Goal: Information Seeking & Learning: Check status

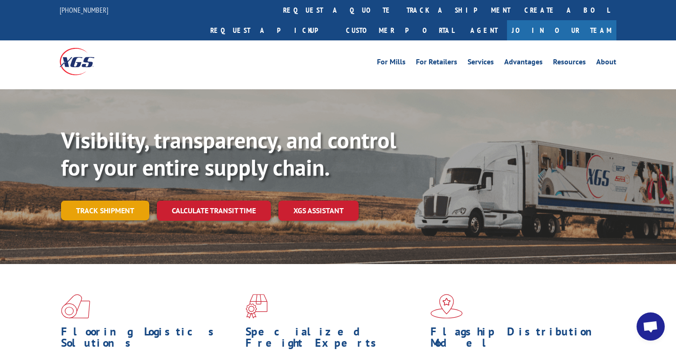
click at [127, 200] on link "Track shipment" at bounding box center [105, 210] width 88 height 20
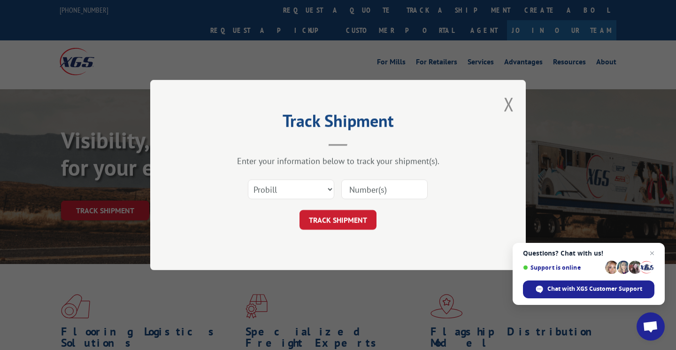
click at [402, 191] on input at bounding box center [384, 189] width 86 height 20
paste input "17442913"
click at [335, 221] on button "TRACK SHIPMENT" at bounding box center [338, 220] width 77 height 20
type input "17442913"
click at [338, 220] on button "TRACK SHIPMENT" at bounding box center [338, 220] width 77 height 20
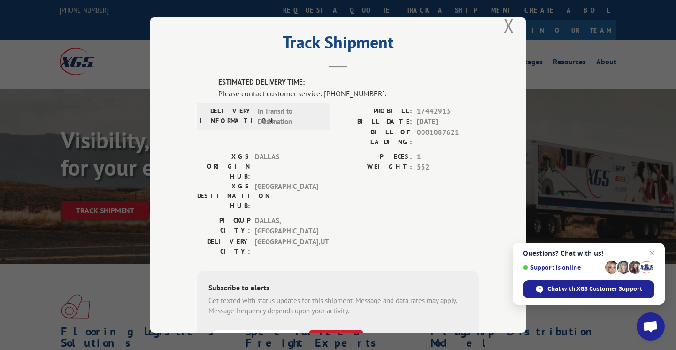
scroll to position [16, 0]
click at [511, 25] on button "Close modal" at bounding box center [509, 25] width 10 height 25
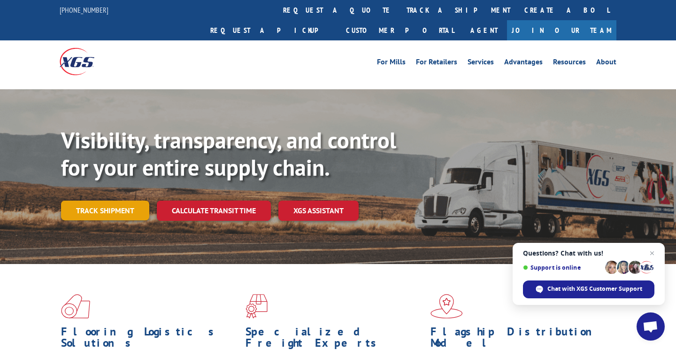
click at [131, 200] on link "Track shipment" at bounding box center [105, 210] width 88 height 20
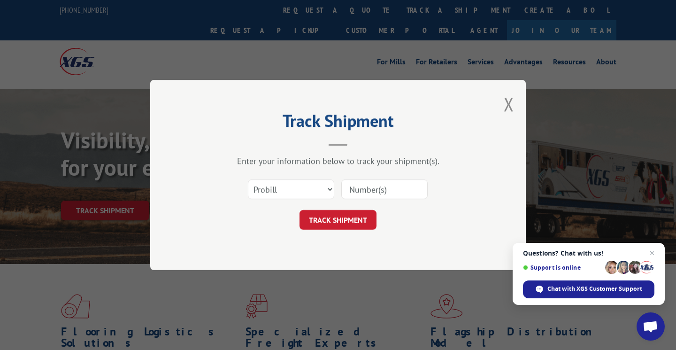
click at [391, 193] on input at bounding box center [384, 189] width 86 height 20
paste input "17442913"
type input "17442913"
click at [358, 220] on button "TRACK SHIPMENT" at bounding box center [338, 220] width 77 height 20
